Goal: Navigation & Orientation: Find specific page/section

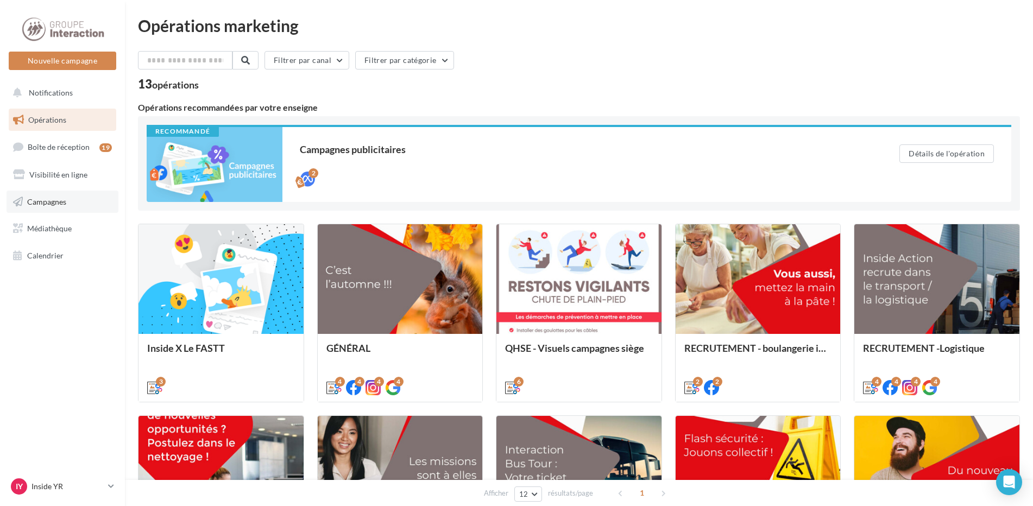
click at [62, 203] on span "Campagnes" at bounding box center [46, 201] width 39 height 9
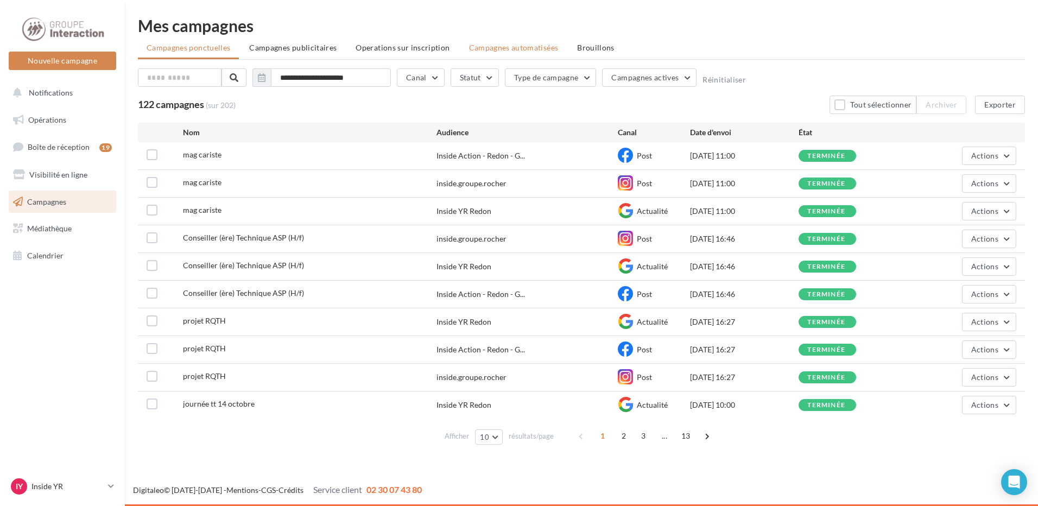
click at [506, 46] on span "Campagnes automatisées" at bounding box center [514, 47] width 90 height 9
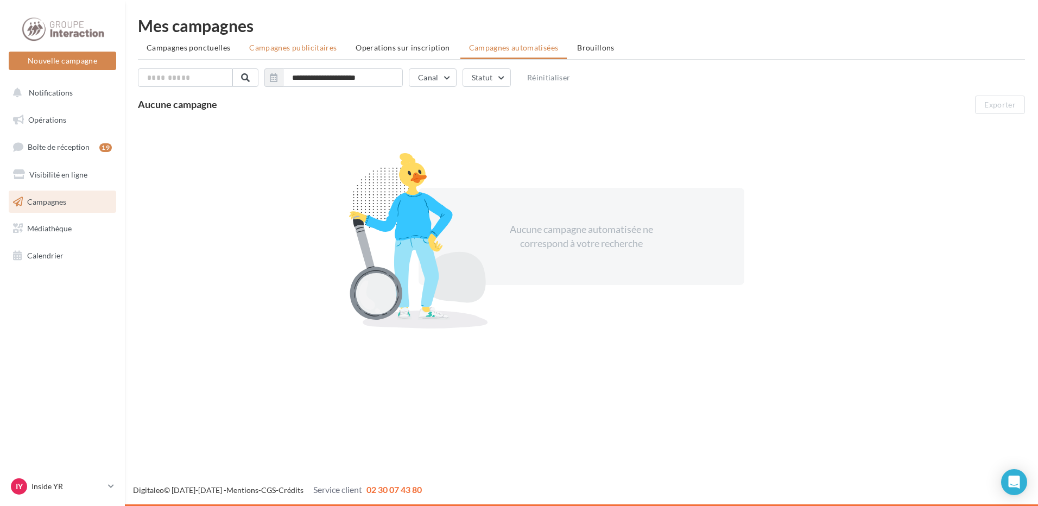
click at [273, 42] on li "Campagnes publicitaires" at bounding box center [293, 48] width 105 height 20
